Goal: Task Accomplishment & Management: Complete application form

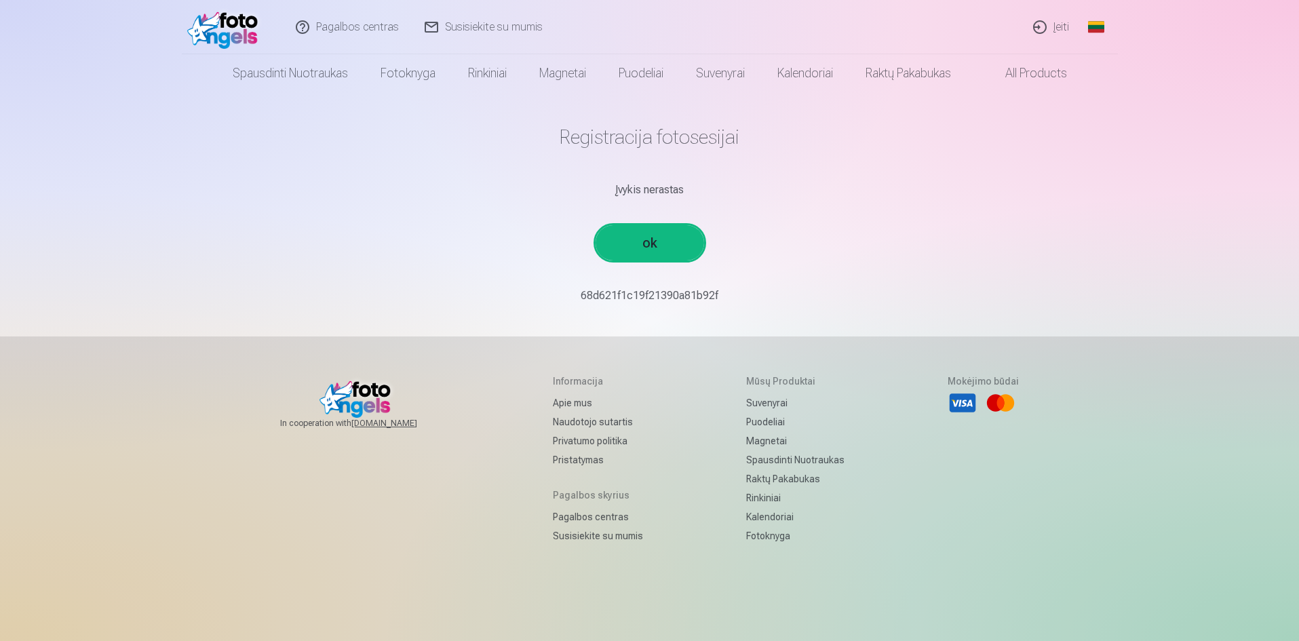
click at [641, 252] on link "ok" at bounding box center [650, 242] width 109 height 35
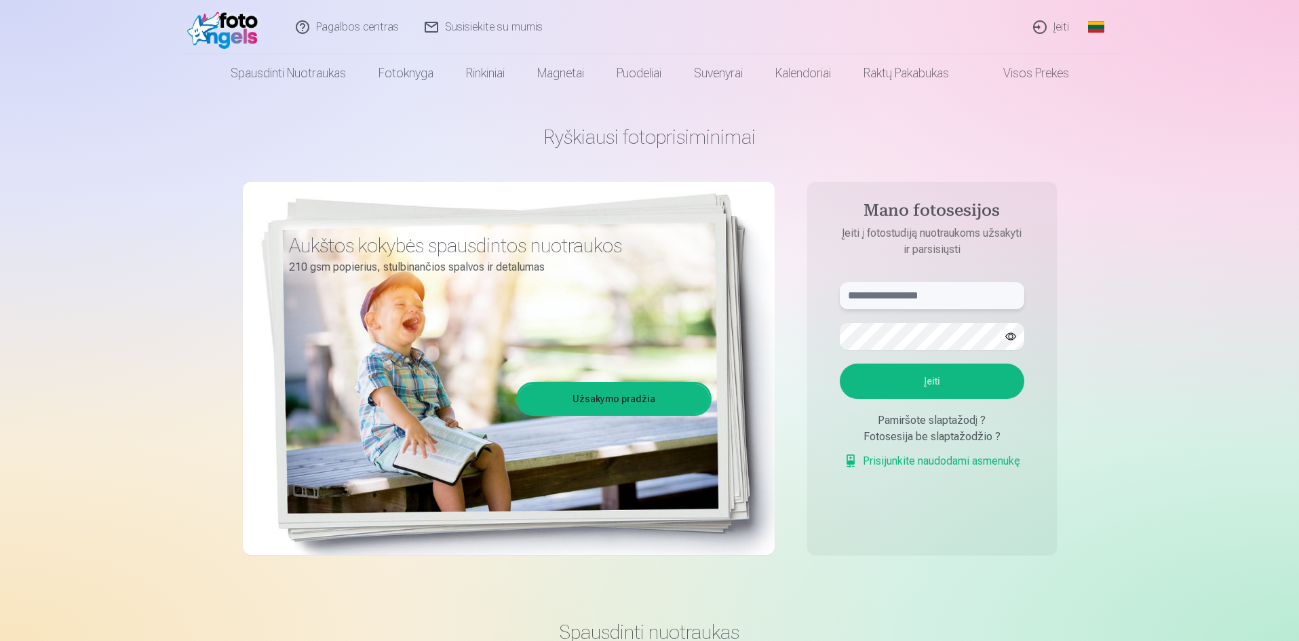
click at [890, 295] on input "text" at bounding box center [932, 295] width 184 height 27
type input "*********"
click at [1012, 335] on button "button" at bounding box center [1011, 337] width 26 height 26
click at [932, 373] on button "Įeiti" at bounding box center [932, 381] width 184 height 35
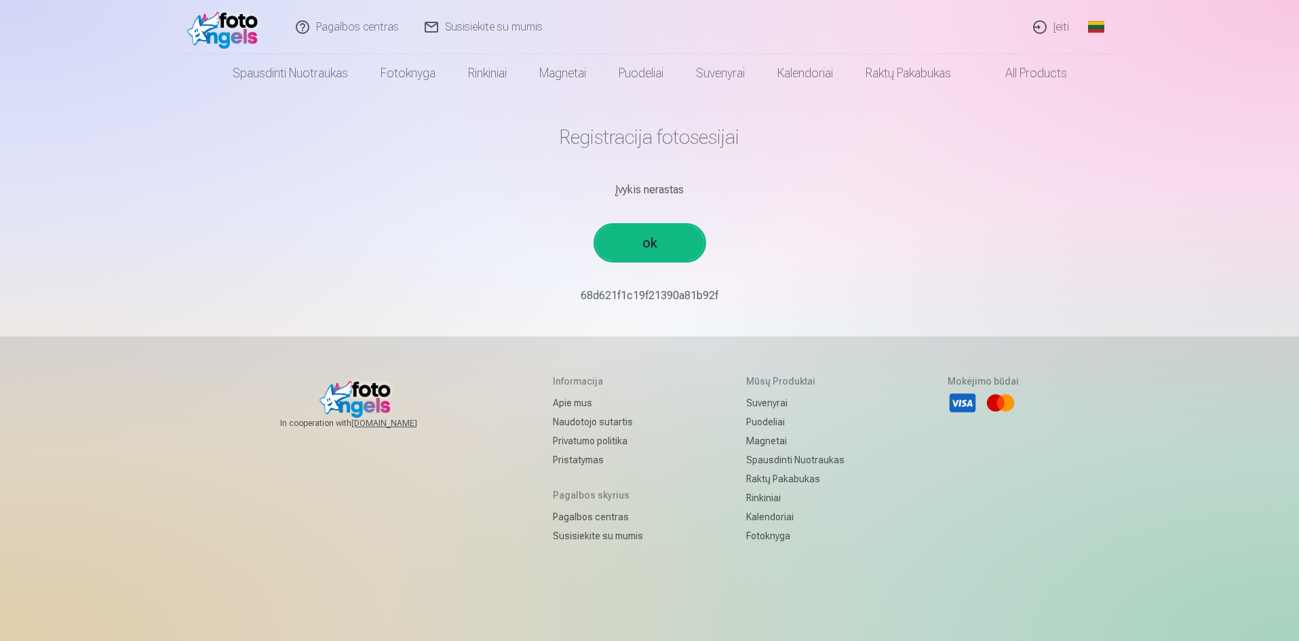
click at [648, 256] on link "ok" at bounding box center [650, 242] width 109 height 35
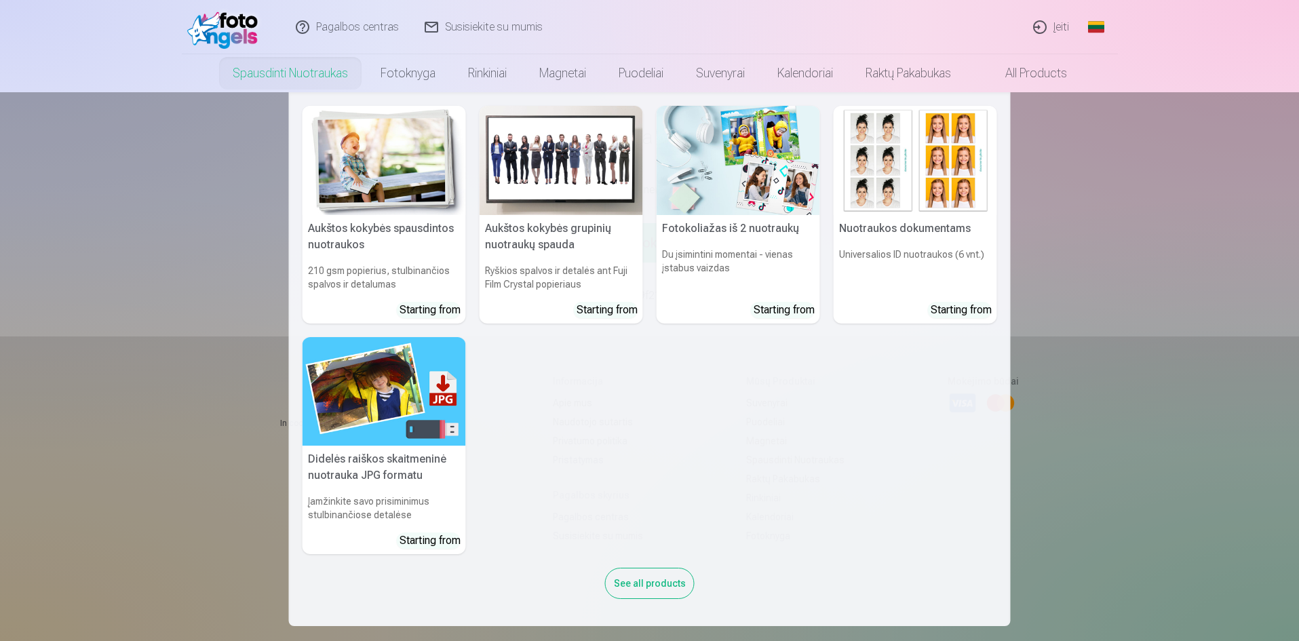
click at [1115, 438] on nav "Aukštos kokybės spausdintos nuotraukos 210 gsm popierius, stulbinančios spalvos…" at bounding box center [649, 359] width 1299 height 534
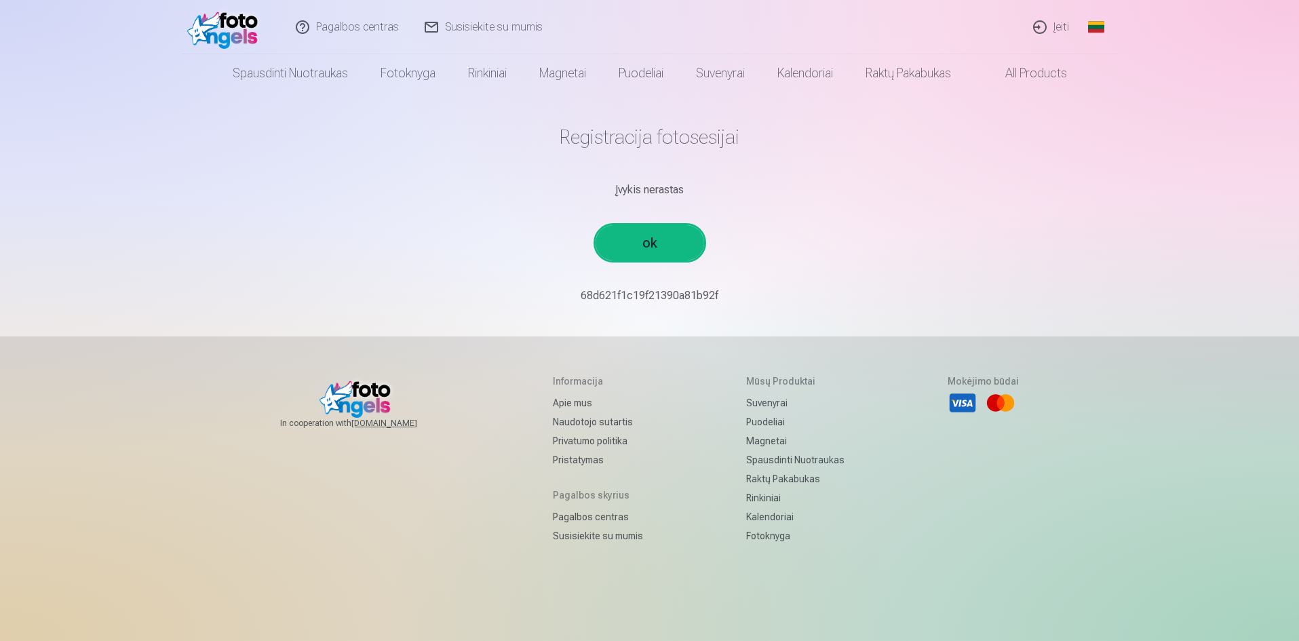
click at [651, 240] on link "ok" at bounding box center [650, 242] width 109 height 35
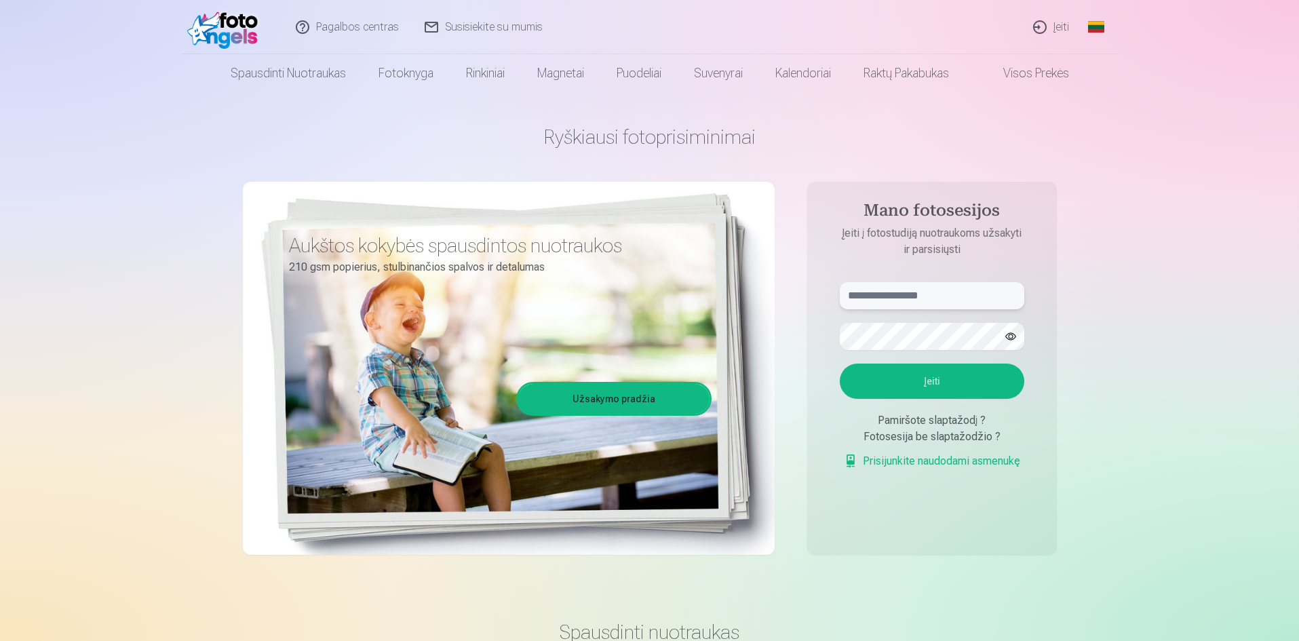
click at [880, 296] on input "text" at bounding box center [932, 295] width 184 height 27
